Goal: Task Accomplishment & Management: Manage account settings

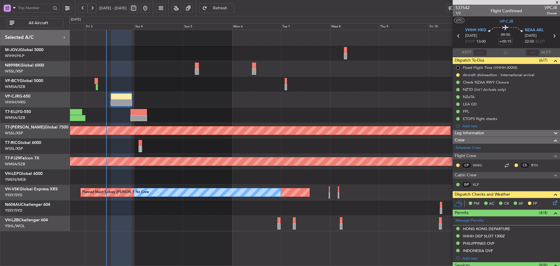
click at [552, 204] on icon at bounding box center [554, 201] width 5 height 5
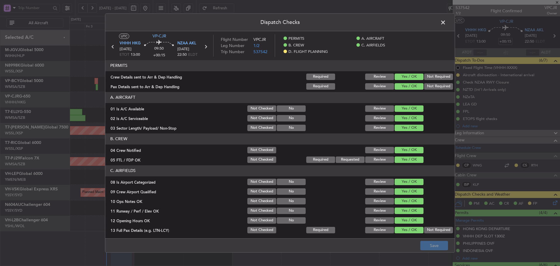
scroll to position [167, 0]
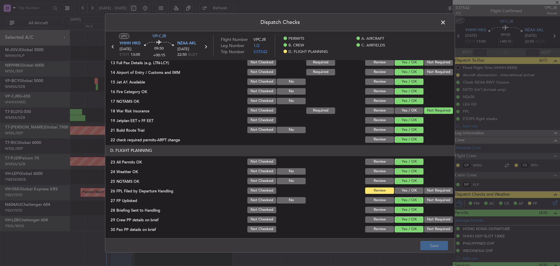
click at [401, 189] on button "Yes / OK" at bounding box center [409, 190] width 29 height 6
click at [431, 248] on button "Save" at bounding box center [434, 245] width 28 height 9
click at [446, 23] on span at bounding box center [446, 24] width 0 height 12
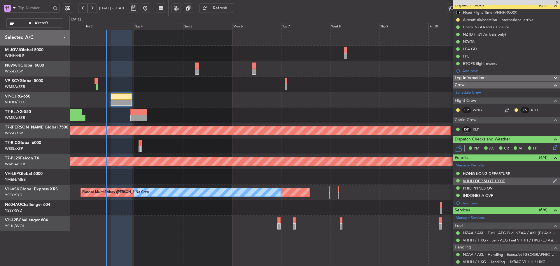
scroll to position [126, 0]
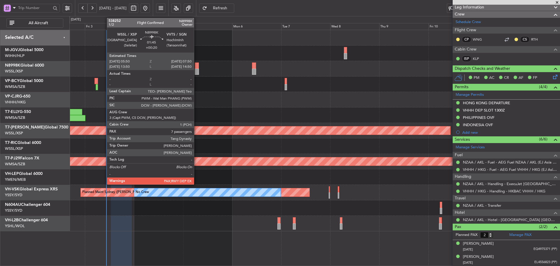
click at [197, 68] on div at bounding box center [197, 65] width 4 height 6
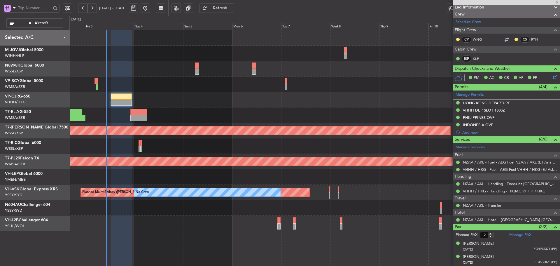
type input "+00:20"
type input "7"
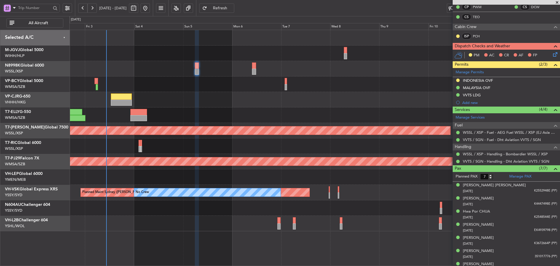
scroll to position [117, 0]
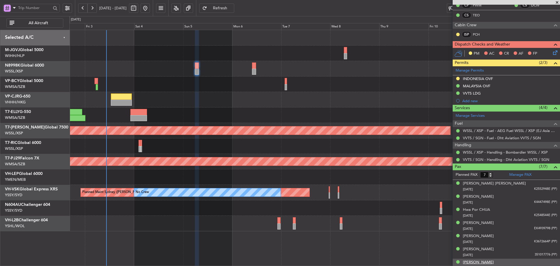
click at [483, 262] on div "[PERSON_NAME]" at bounding box center [478, 262] width 31 height 6
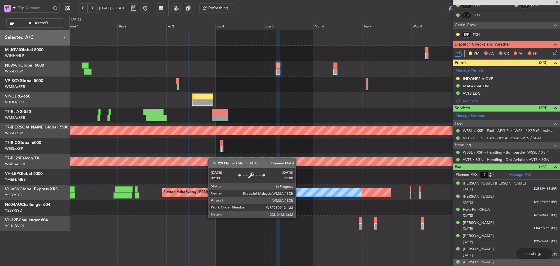
click at [257, 158] on div "Planned Maint [GEOGRAPHIC_DATA] ([GEOGRAPHIC_DATA] Intl) Planned Maint [GEOGRAP…" at bounding box center [314, 130] width 490 height 201
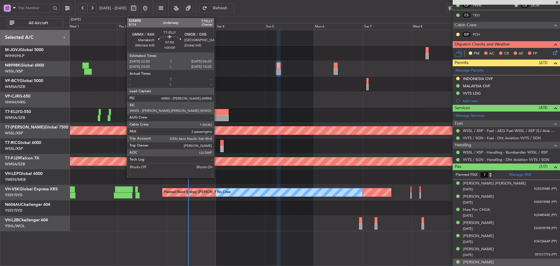
click at [217, 114] on div at bounding box center [220, 112] width 17 height 6
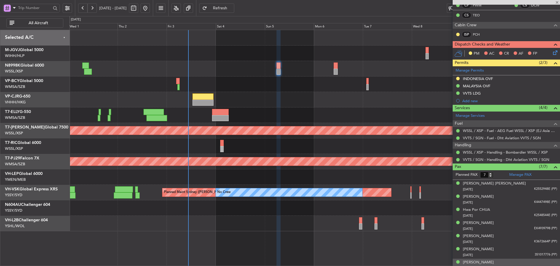
type input "2"
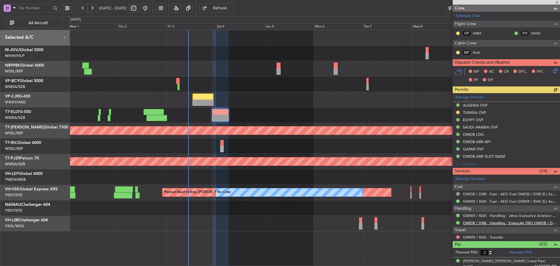
scroll to position [113, 0]
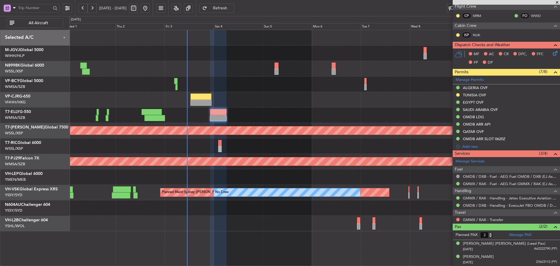
click at [301, 170] on div "Planned Maint [GEOGRAPHIC_DATA] ([GEOGRAPHIC_DATA] Intl) Planned Maint [GEOGRAP…" at bounding box center [314, 130] width 490 height 201
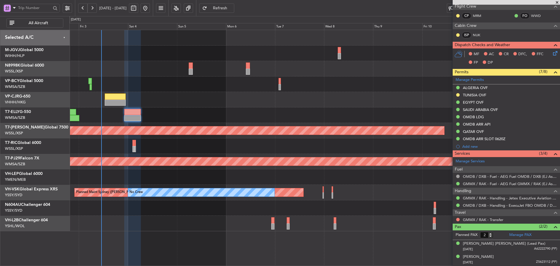
click at [236, 116] on div "Planned Maint [GEOGRAPHIC_DATA] ([GEOGRAPHIC_DATA] Intl) Planned Maint [GEOGRAP…" at bounding box center [314, 130] width 490 height 201
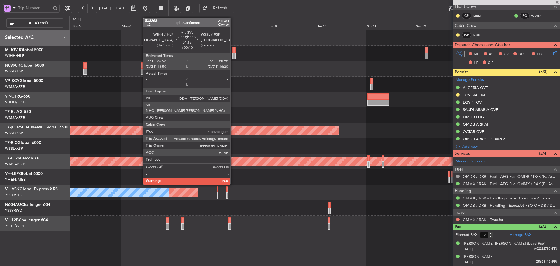
click at [233, 53] on div at bounding box center [233, 50] width 3 height 6
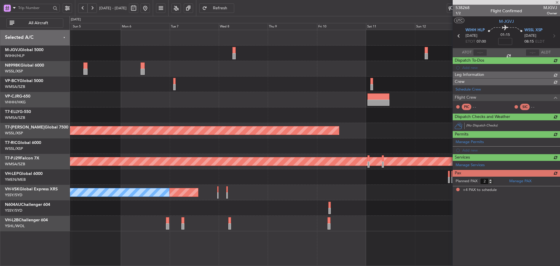
type input "+00:10"
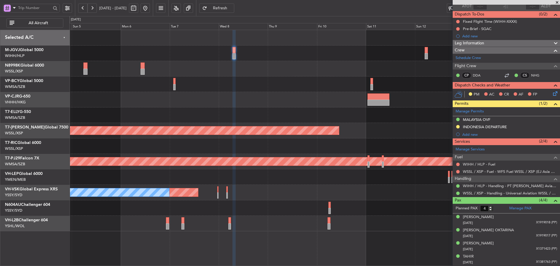
scroll to position [0, 0]
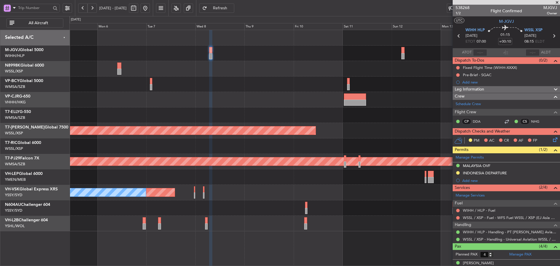
click at [344, 63] on div at bounding box center [314, 68] width 490 height 15
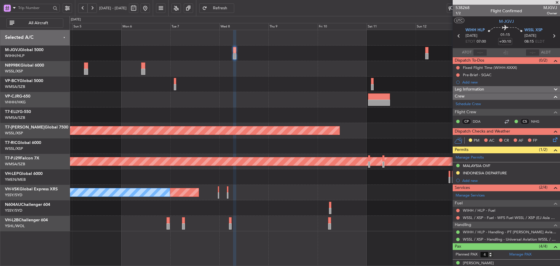
click at [276, 155] on div "Planned Maint [GEOGRAPHIC_DATA] (Sultan [PERSON_NAME] [PERSON_NAME] - Subang)" at bounding box center [314, 161] width 490 height 15
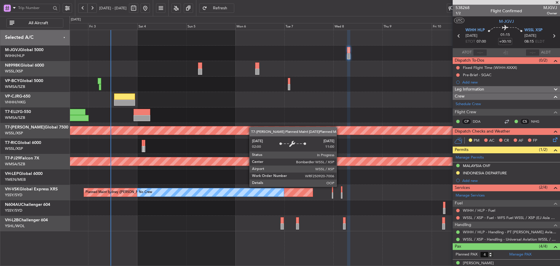
click at [325, 145] on div "Planned Maint [GEOGRAPHIC_DATA] ([GEOGRAPHIC_DATA] Intl) Planned Maint [GEOGRAP…" at bounding box center [314, 130] width 490 height 201
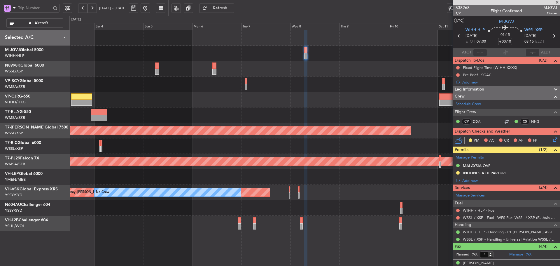
click at [287, 133] on div "Planned Maint [GEOGRAPHIC_DATA] (Seletar) Planned Maint [GEOGRAPHIC_DATA] (Sult…" at bounding box center [314, 130] width 490 height 201
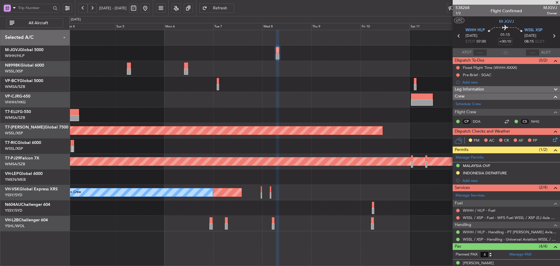
click at [556, 2] on span at bounding box center [557, 2] width 6 height 5
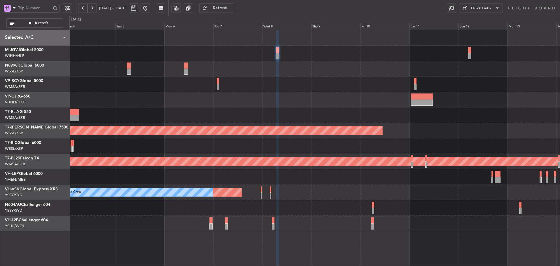
type input "0"
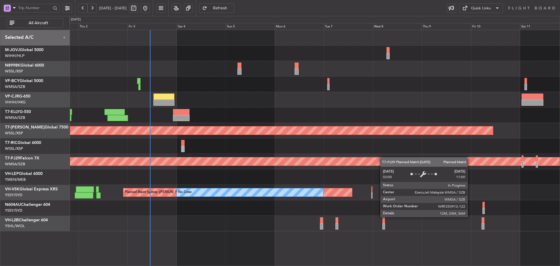
click at [386, 157] on div "Planned Maint [GEOGRAPHIC_DATA] ([GEOGRAPHIC_DATA] Intl) Planned Maint [GEOGRAP…" at bounding box center [314, 130] width 490 height 201
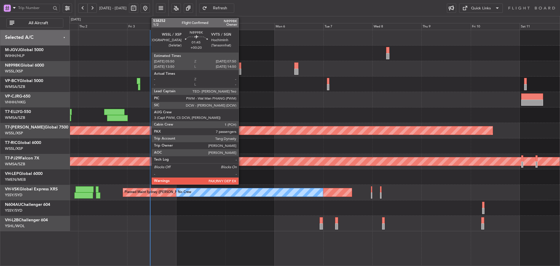
click at [241, 68] on div at bounding box center [239, 65] width 4 height 6
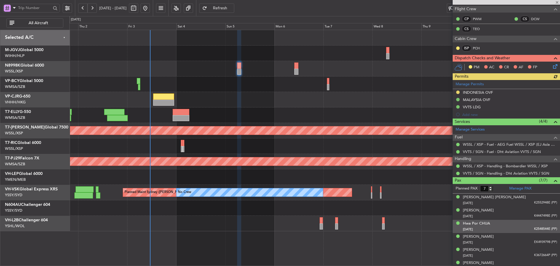
scroll to position [122, 0]
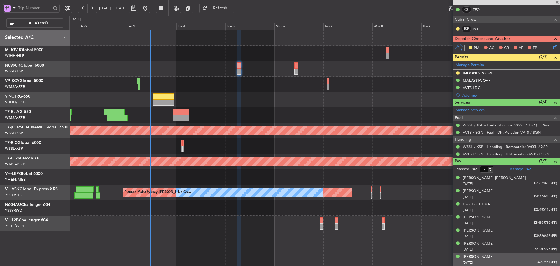
click at [484, 255] on div "[PERSON_NAME]" at bounding box center [478, 257] width 31 height 6
click at [472, 66] on link "Manage Permits" at bounding box center [470, 65] width 28 height 6
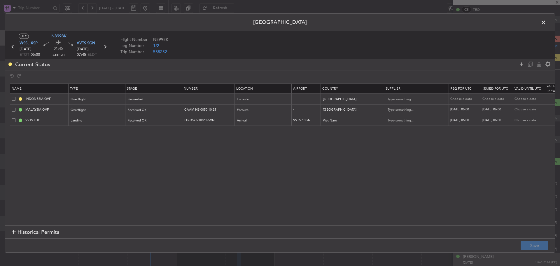
click at [546, 23] on span at bounding box center [546, 24] width 0 height 12
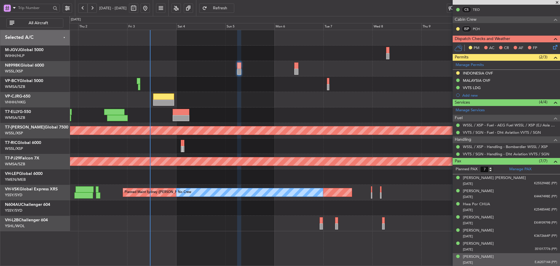
click at [292, 69] on div at bounding box center [314, 68] width 490 height 15
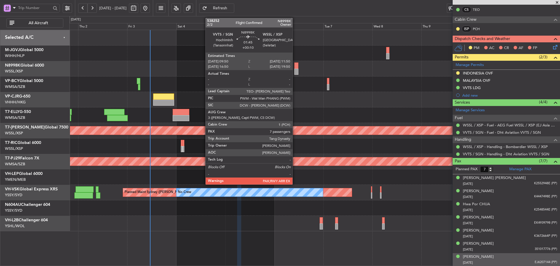
click at [295, 68] on div at bounding box center [296, 65] width 4 height 6
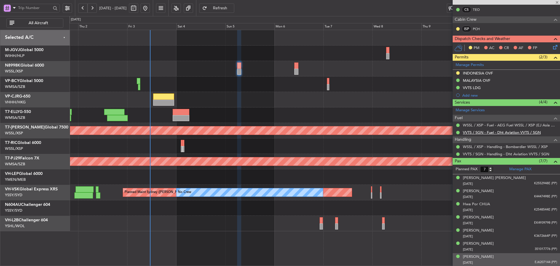
type input "+00:10"
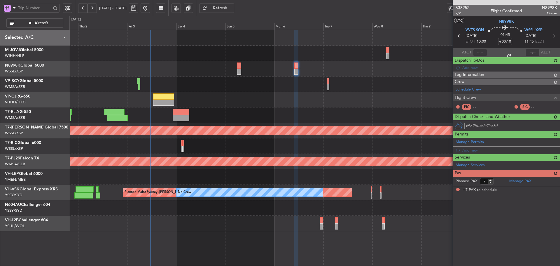
scroll to position [0, 0]
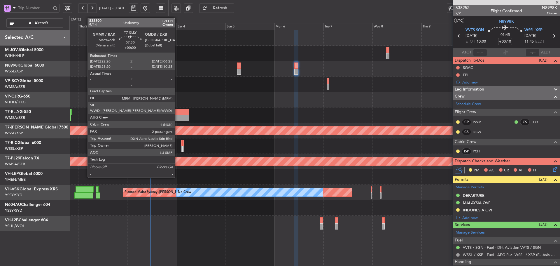
click at [177, 118] on div at bounding box center [181, 118] width 17 height 6
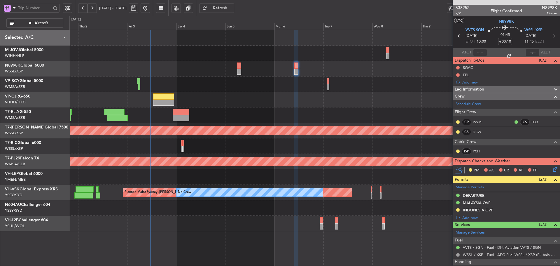
type input "2"
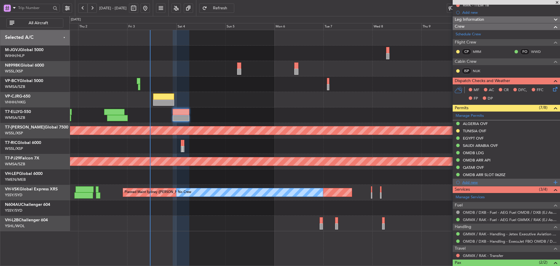
scroll to position [113, 0]
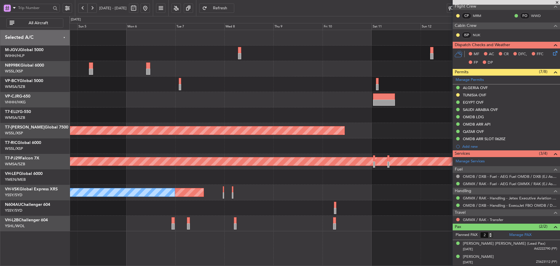
click at [208, 114] on div at bounding box center [314, 114] width 490 height 15
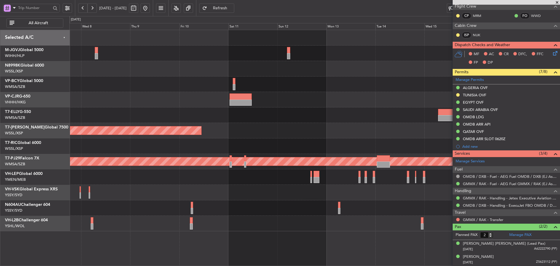
click at [162, 110] on div at bounding box center [314, 114] width 490 height 15
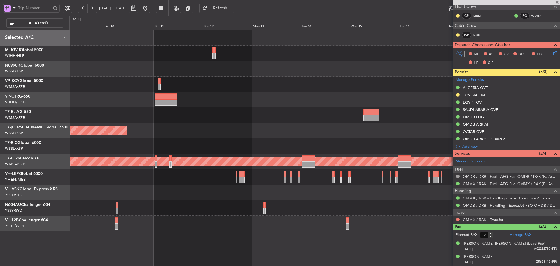
click at [248, 120] on div at bounding box center [314, 114] width 490 height 15
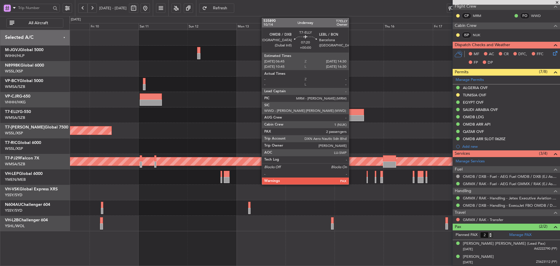
click at [351, 114] on div at bounding box center [356, 112] width 16 height 6
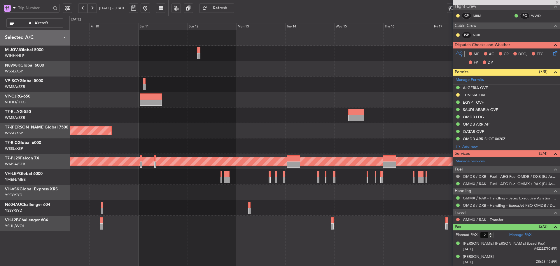
scroll to position [0, 0]
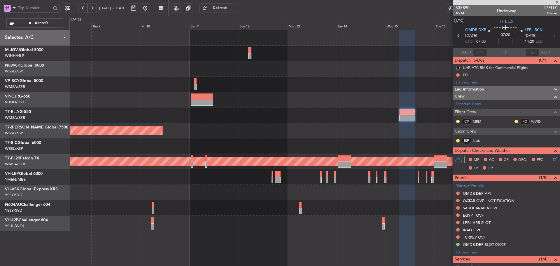
click at [287, 111] on div "Planned Maint [GEOGRAPHIC_DATA] (Seletar) Planned Maint [GEOGRAPHIC_DATA] (Sult…" at bounding box center [314, 130] width 490 height 201
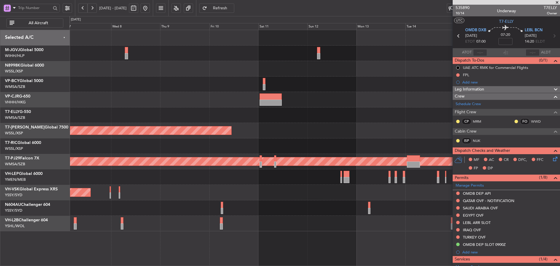
click at [316, 115] on div at bounding box center [314, 114] width 490 height 15
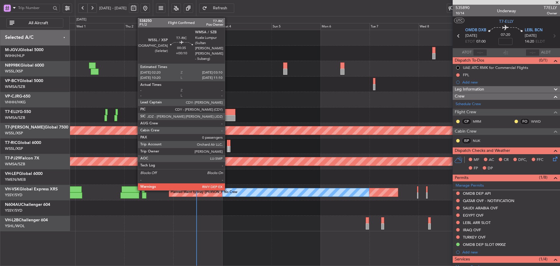
click at [228, 147] on div at bounding box center [228, 149] width 2 height 6
type input "+00:10"
type input "0"
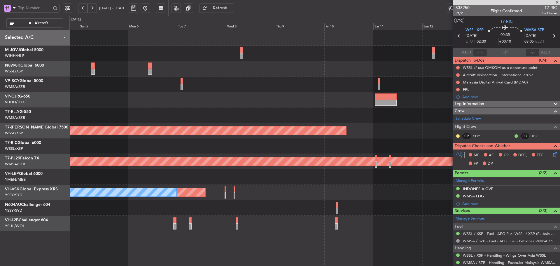
click at [171, 155] on div "Planned Maint [GEOGRAPHIC_DATA] (Seletar) Planned Maint [GEOGRAPHIC_DATA] (Sult…" at bounding box center [314, 130] width 490 height 201
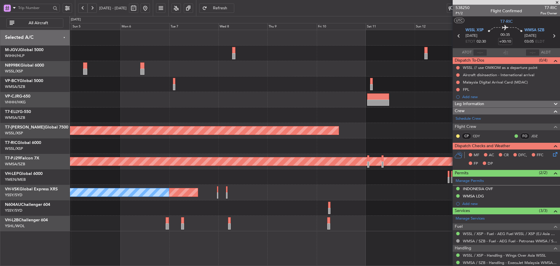
click at [210, 162] on div "Planned Maint [GEOGRAPHIC_DATA] (Seletar) Planned Maint [GEOGRAPHIC_DATA] (Sult…" at bounding box center [314, 130] width 490 height 201
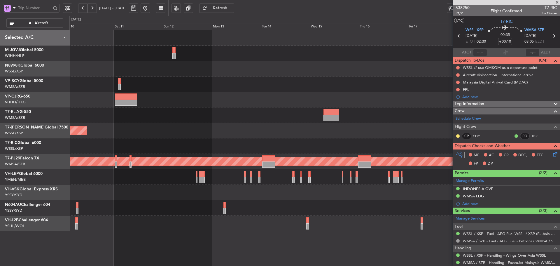
click at [273, 196] on div "Planned Maint [GEOGRAPHIC_DATA] (Seletar) Planned Maint [GEOGRAPHIC_DATA] (Sult…" at bounding box center [314, 130] width 490 height 201
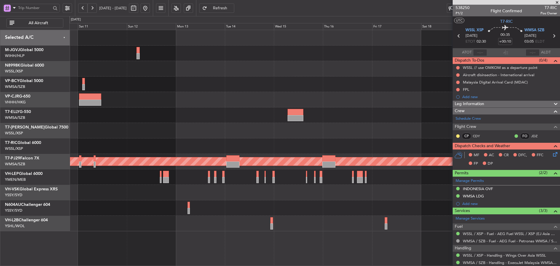
click at [249, 199] on div at bounding box center [314, 192] width 490 height 15
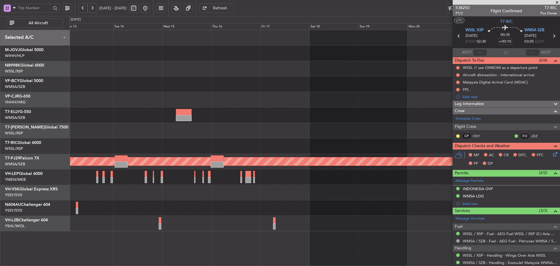
click at [279, 204] on div at bounding box center [314, 207] width 490 height 15
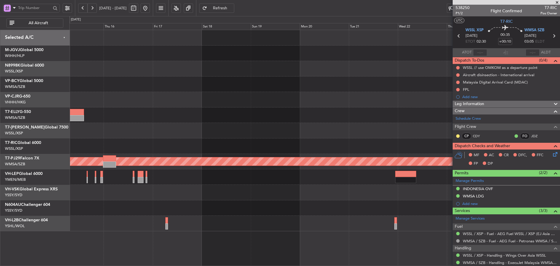
click at [185, 186] on div "Planned Maint [GEOGRAPHIC_DATA] (Sultan [PERSON_NAME] [PERSON_NAME] - Subang)" at bounding box center [314, 130] width 490 height 201
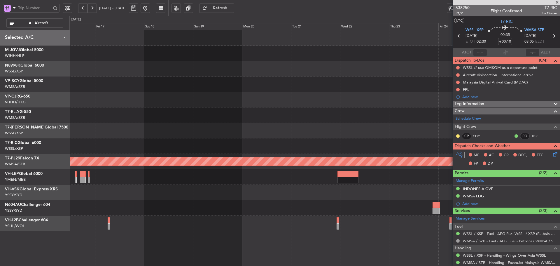
click at [228, 186] on div at bounding box center [314, 192] width 490 height 15
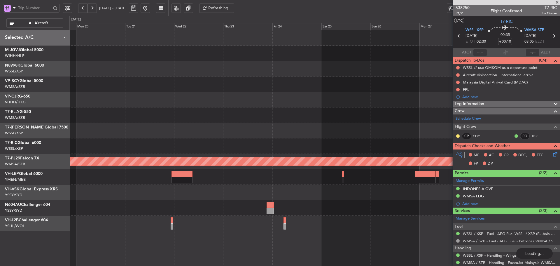
click at [205, 182] on div at bounding box center [314, 176] width 490 height 15
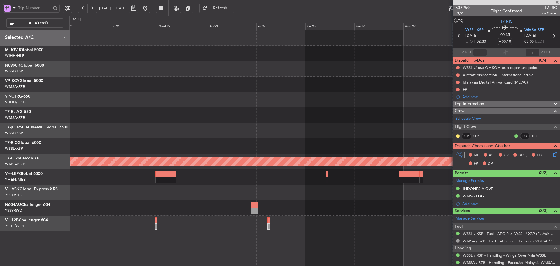
click at [399, 150] on div at bounding box center [314, 145] width 490 height 15
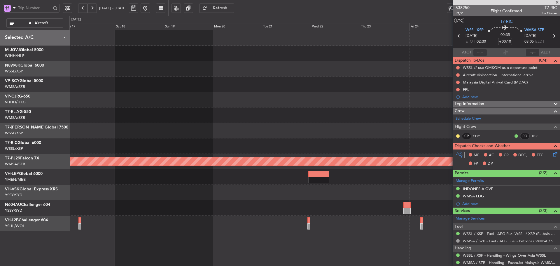
click at [387, 151] on div at bounding box center [314, 145] width 490 height 15
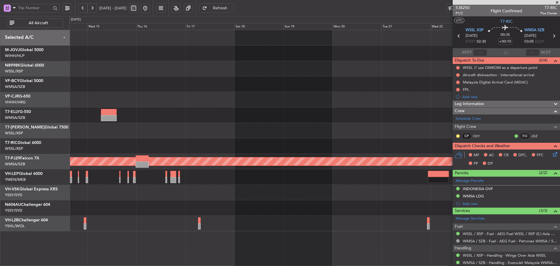
click at [344, 156] on div "Planned Maint [GEOGRAPHIC_DATA] (Sultan [PERSON_NAME] [PERSON_NAME] - Subang)" at bounding box center [314, 130] width 490 height 201
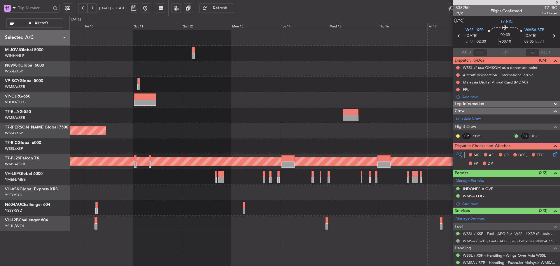
click at [356, 156] on div "Planned Maint [GEOGRAPHIC_DATA] (Sultan [PERSON_NAME] [PERSON_NAME] - Subang)" at bounding box center [314, 161] width 490 height 15
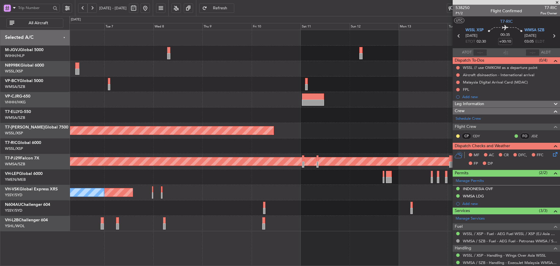
click at [341, 148] on div at bounding box center [314, 145] width 490 height 15
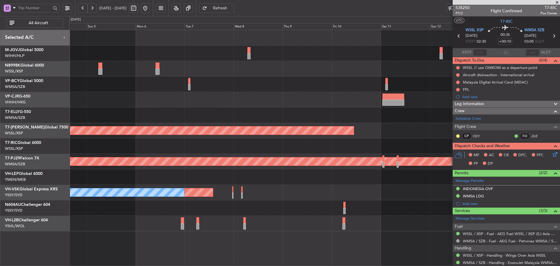
click at [328, 141] on div "Planned Maint [GEOGRAPHIC_DATA] (Seletar) Planned Maint [GEOGRAPHIC_DATA] (Sult…" at bounding box center [314, 130] width 490 height 201
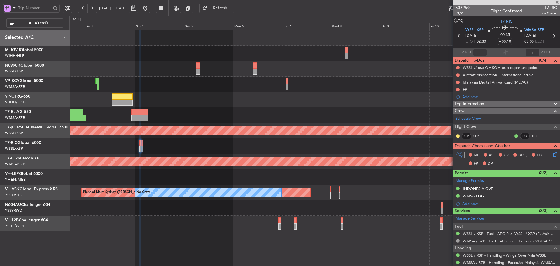
click at [311, 176] on div at bounding box center [314, 176] width 490 height 15
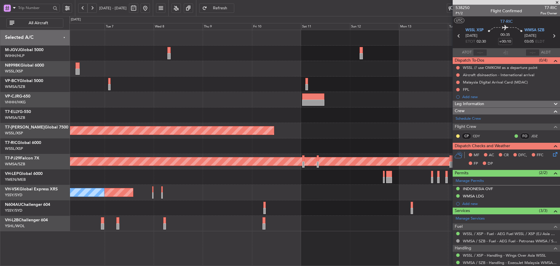
click at [304, 176] on div "Planned Maint [GEOGRAPHIC_DATA] (Seletar) Planned Maint [GEOGRAPHIC_DATA] (Sult…" at bounding box center [314, 130] width 490 height 201
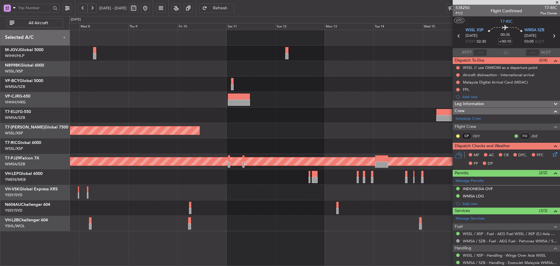
click at [287, 183] on div "Planned Maint [GEOGRAPHIC_DATA] (Seletar) Planned Maint [GEOGRAPHIC_DATA] (Sult…" at bounding box center [314, 130] width 490 height 201
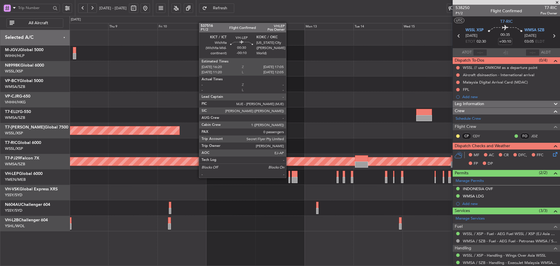
click at [289, 177] on div at bounding box center [289, 180] width 2 height 6
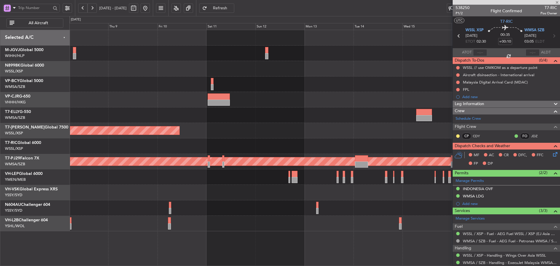
click at [295, 177] on div at bounding box center [295, 180] width 6 height 6
type input "2"
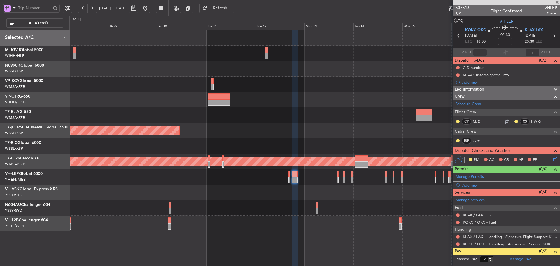
click at [312, 182] on div at bounding box center [314, 176] width 490 height 15
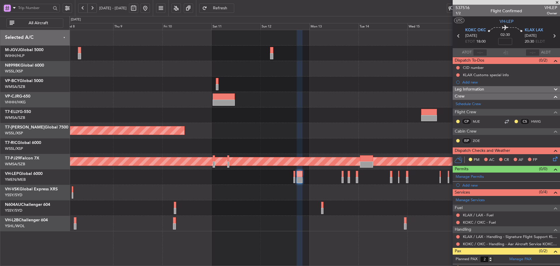
click at [377, 136] on div "Planned Maint [GEOGRAPHIC_DATA] (Seletar)" at bounding box center [314, 130] width 490 height 15
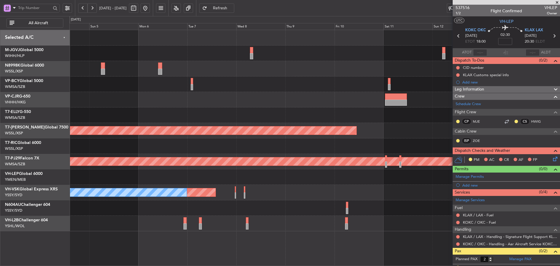
click at [384, 125] on div "Planned Maint [GEOGRAPHIC_DATA] (Seletar) Planned Maint [GEOGRAPHIC_DATA] (Sult…" at bounding box center [314, 130] width 490 height 201
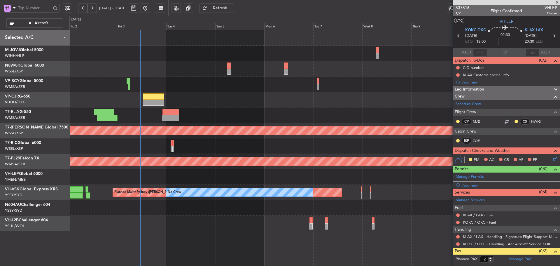
click at [266, 113] on div at bounding box center [314, 114] width 490 height 15
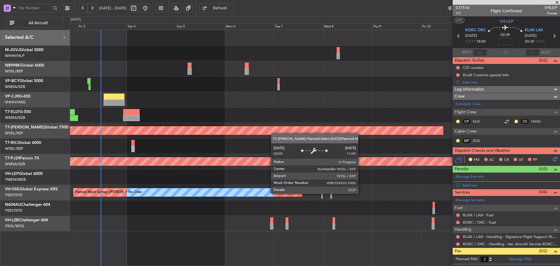
click at [270, 136] on div "Planned Maint [GEOGRAPHIC_DATA] ([GEOGRAPHIC_DATA] Intl) Planned Maint [GEOGRAP…" at bounding box center [314, 130] width 490 height 201
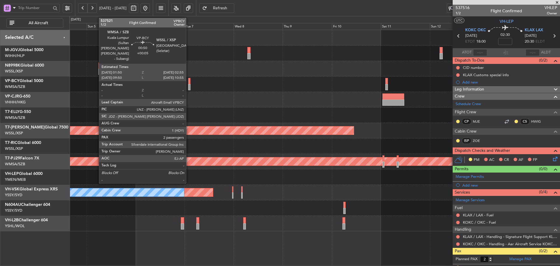
click at [189, 85] on div at bounding box center [189, 87] width 2 height 6
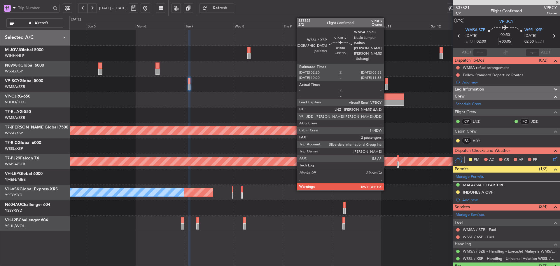
click at [386, 86] on div at bounding box center [386, 87] width 3 height 6
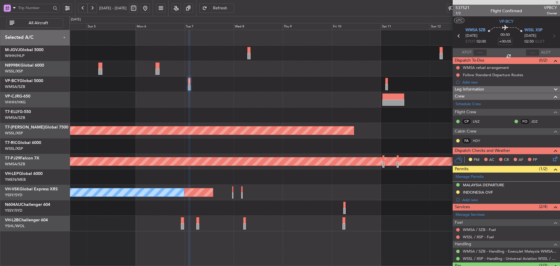
type input "+00:15"
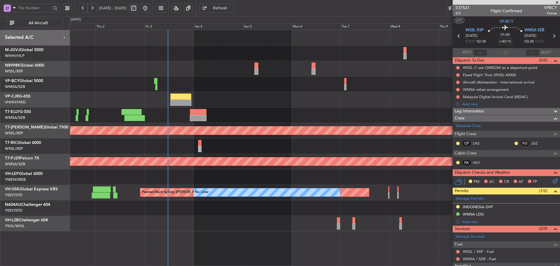
click at [374, 170] on div "Planned Maint [GEOGRAPHIC_DATA] ([GEOGRAPHIC_DATA] Intl) Planned Maint [GEOGRAP…" at bounding box center [314, 130] width 490 height 201
click at [557, 3] on span at bounding box center [557, 2] width 6 height 5
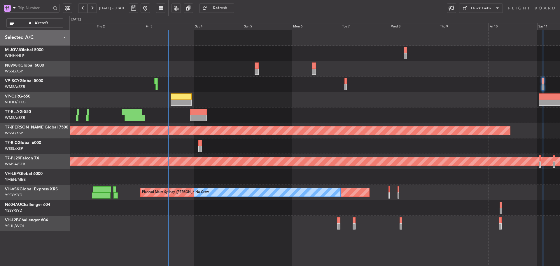
type input "0"
click at [423, 111] on div at bounding box center [314, 114] width 490 height 15
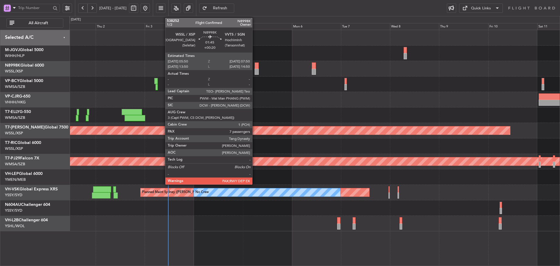
click at [255, 71] on div at bounding box center [257, 72] width 4 height 6
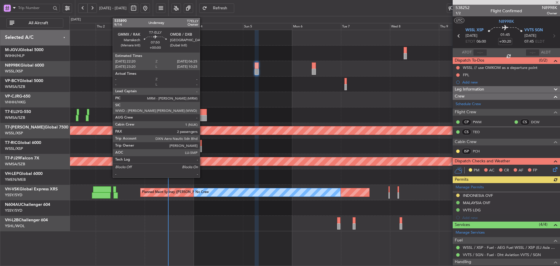
click at [202, 117] on div at bounding box center [198, 118] width 17 height 6
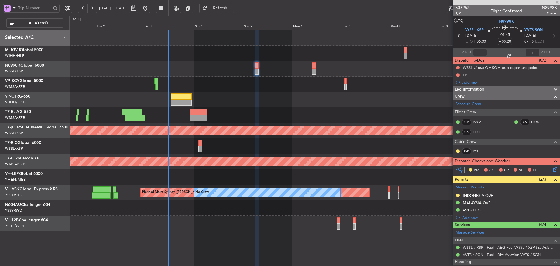
click at [187, 101] on div at bounding box center [181, 102] width 21 height 6
type input "+00:15"
type input "2"
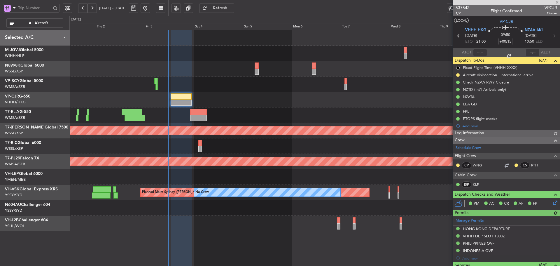
type input "[PERSON_NAME] (LEU)"
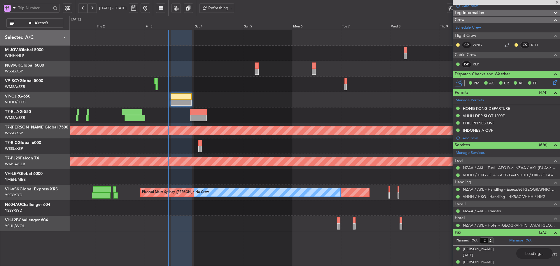
scroll to position [126, 0]
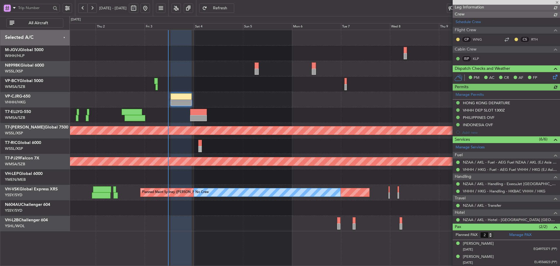
type input "[PERSON_NAME] (LEU)"
click at [295, 119] on div at bounding box center [314, 114] width 490 height 15
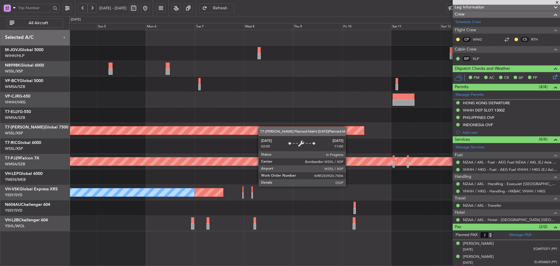
click at [246, 131] on div "Planned Maint [GEOGRAPHIC_DATA] (Seletar) Planned Maint [GEOGRAPHIC_DATA] (Sult…" at bounding box center [314, 130] width 490 height 201
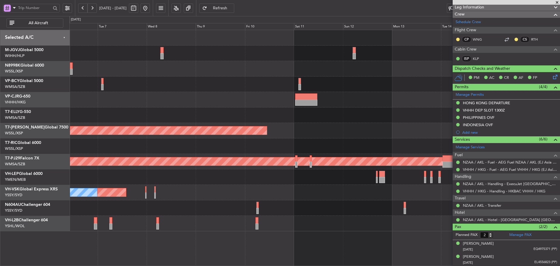
click at [369, 134] on div "Planned Maint [GEOGRAPHIC_DATA] (Seletar) Planned Maint [GEOGRAPHIC_DATA] (Sult…" at bounding box center [314, 130] width 490 height 201
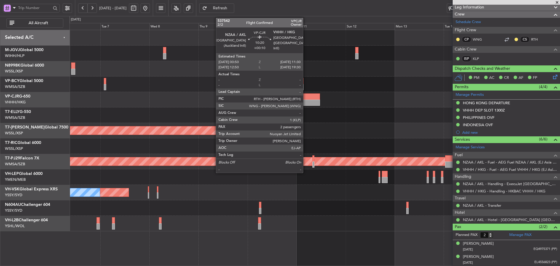
click at [306, 97] on div at bounding box center [309, 96] width 22 height 6
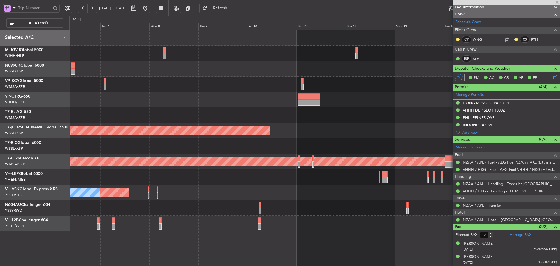
type input "+00:10"
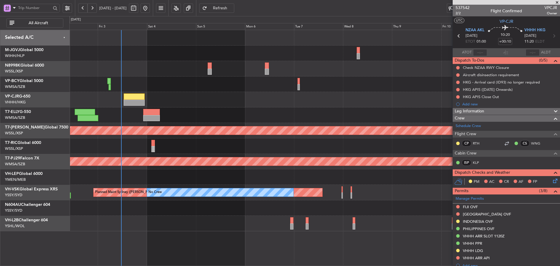
click at [375, 112] on div "Planned Maint [GEOGRAPHIC_DATA] ([GEOGRAPHIC_DATA] Intl) Planned Maint [GEOGRAP…" at bounding box center [314, 130] width 490 height 201
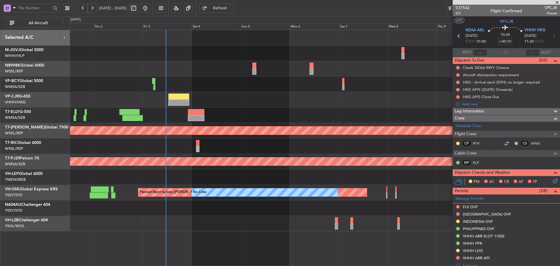
click at [275, 115] on div at bounding box center [314, 114] width 490 height 15
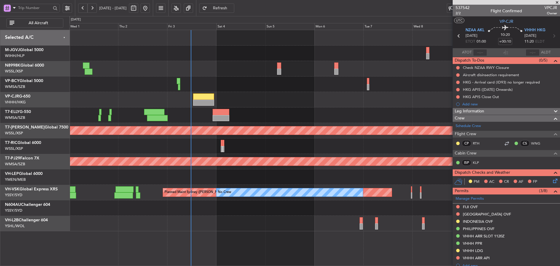
click at [248, 120] on div "Planned Maint [GEOGRAPHIC_DATA] ([GEOGRAPHIC_DATA] Intl) Planned Maint [GEOGRAP…" at bounding box center [314, 130] width 490 height 201
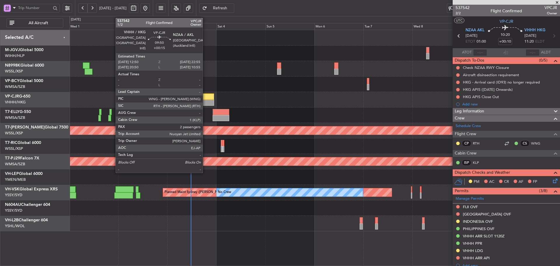
click at [205, 101] on div at bounding box center [203, 102] width 21 height 6
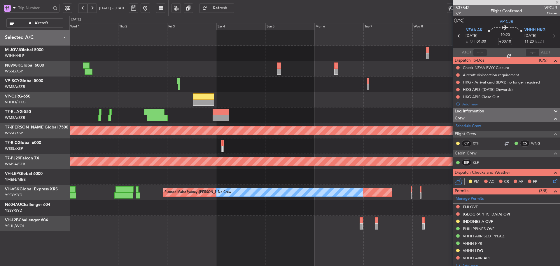
type input "+00:15"
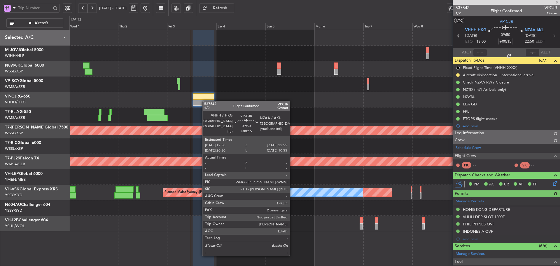
type input "[PERSON_NAME] (LEU)"
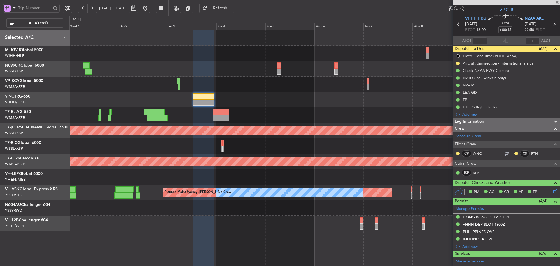
scroll to position [9, 0]
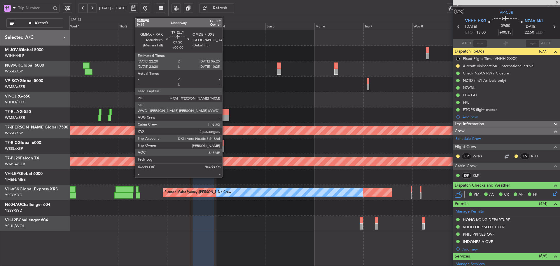
click at [225, 114] on div at bounding box center [221, 112] width 17 height 6
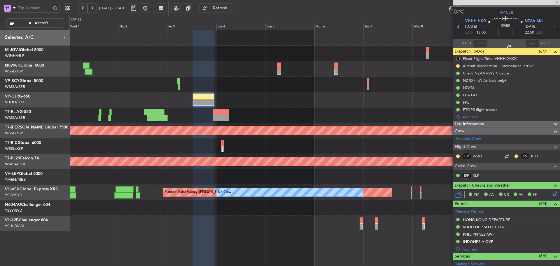
scroll to position [0, 0]
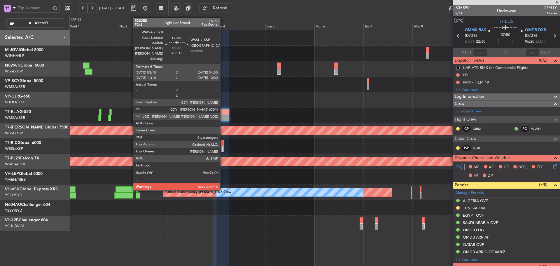
click at [223, 148] on div at bounding box center [224, 149] width 2 height 6
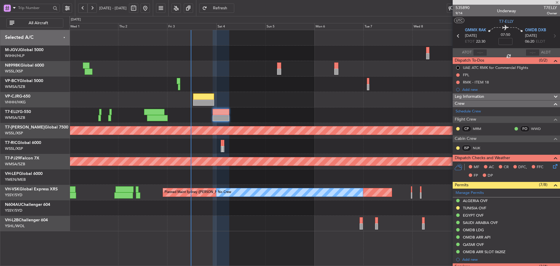
type input "+00:10"
type input "0"
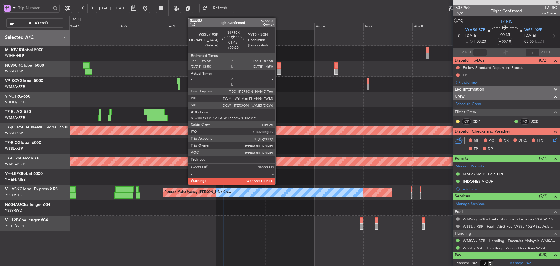
click at [278, 66] on div at bounding box center [279, 65] width 4 height 6
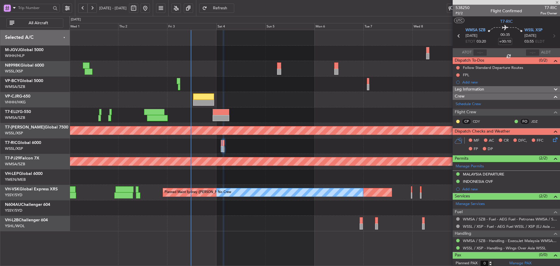
type input "+00:20"
type input "7"
